Goal: Understand process/instructions: Learn how to perform a task or action

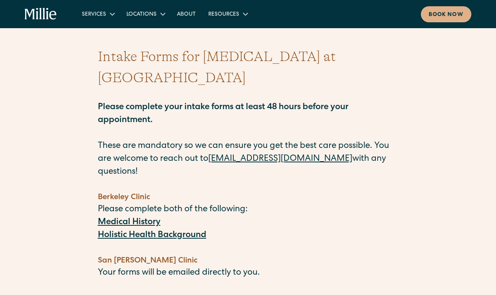
scroll to position [11, 0]
click at [123, 219] on strong "Medical History" at bounding box center [129, 223] width 63 height 9
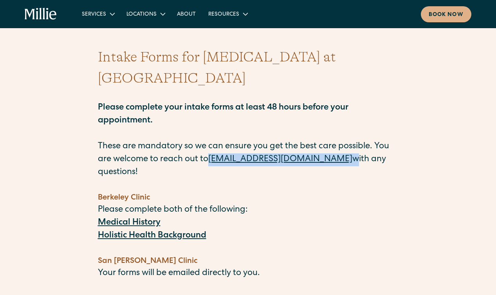
drag, startPoint x: 210, startPoint y: 141, endPoint x: 316, endPoint y: 144, distance: 106.1
click at [316, 144] on p "Please complete your intake forms at least 48 hours before your appointment. Th…" at bounding box center [248, 134] width 301 height 90
copy p "[EMAIL_ADDRESS][DOMAIN_NAME]"
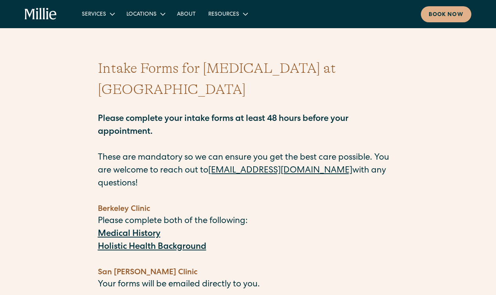
click at [166, 243] on strong "Holistic Health Background" at bounding box center [152, 247] width 108 height 9
